Goal: Find specific page/section: Find specific page/section

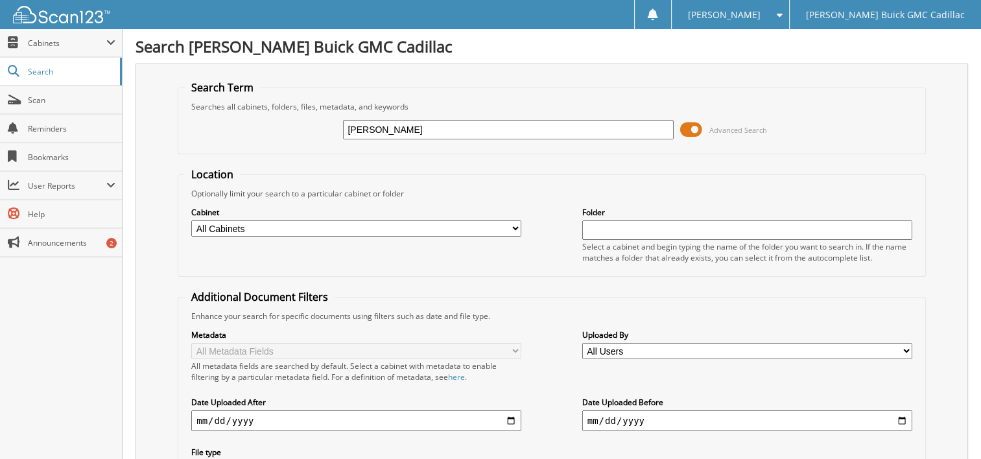
type input "[PERSON_NAME]"
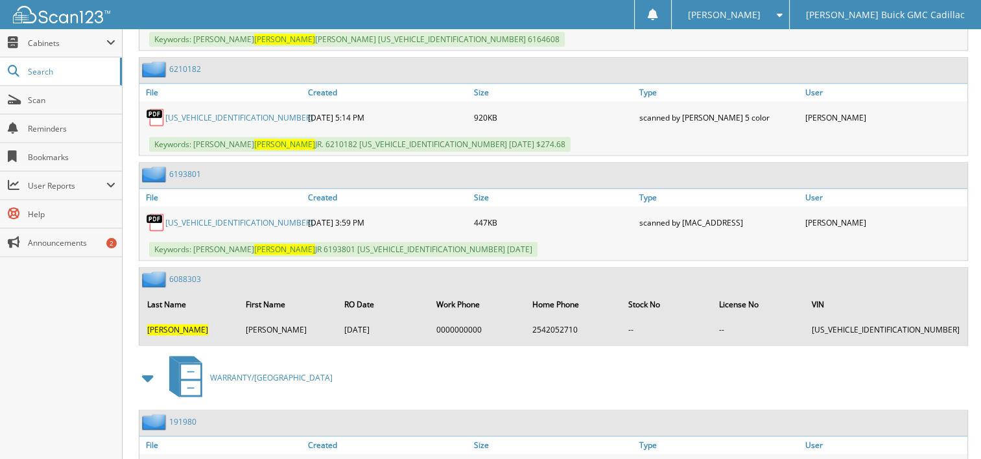
scroll to position [1492, 0]
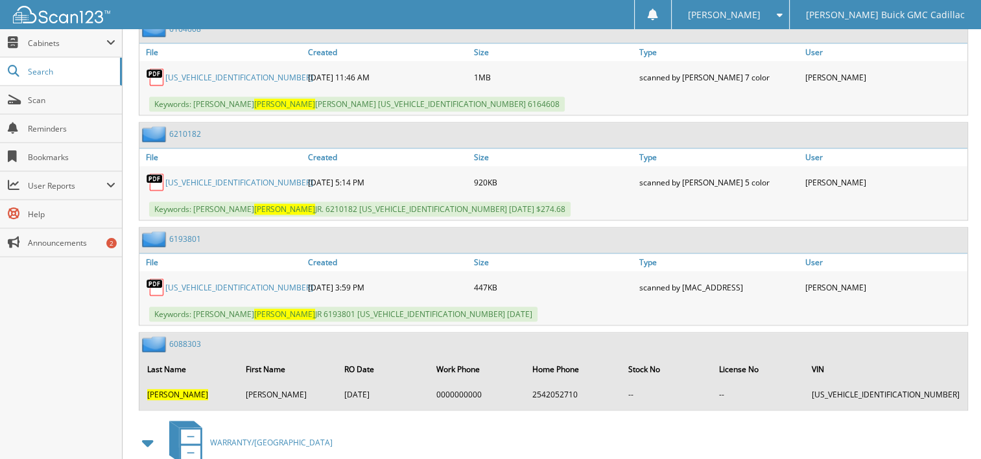
click at [218, 177] on link "[US_VEHICLE_IDENTIFICATION_NUMBER]" at bounding box center [239, 182] width 148 height 11
click at [783, 15] on span at bounding box center [776, 14] width 12 height 9
click at [781, 57] on link "Logout" at bounding box center [730, 63] width 117 height 23
